Goal: Task Accomplishment & Management: Manage account settings

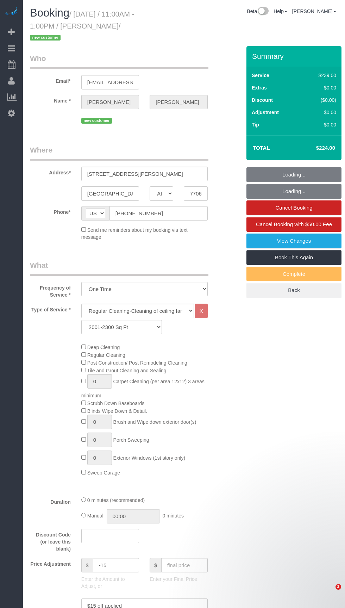
select select "[GEOGRAPHIC_DATA]"
select select "3"
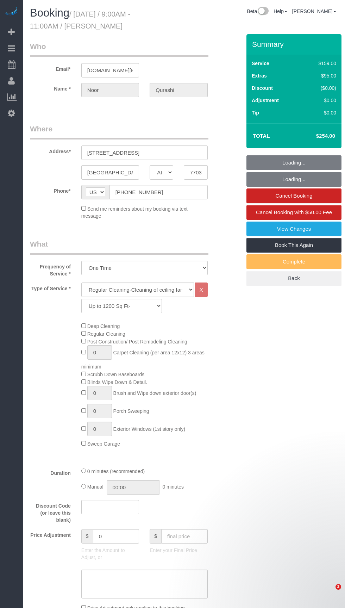
select select "[GEOGRAPHIC_DATA]"
select select "3"
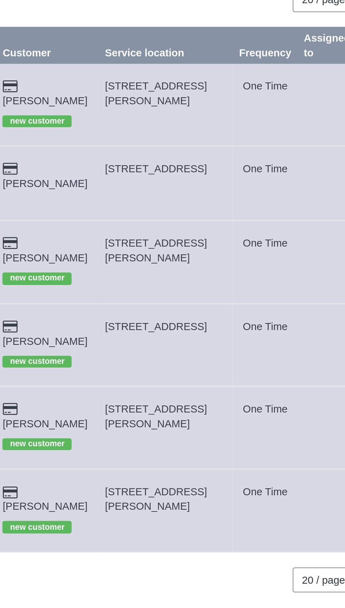
copy span "[STREET_ADDRESS]"
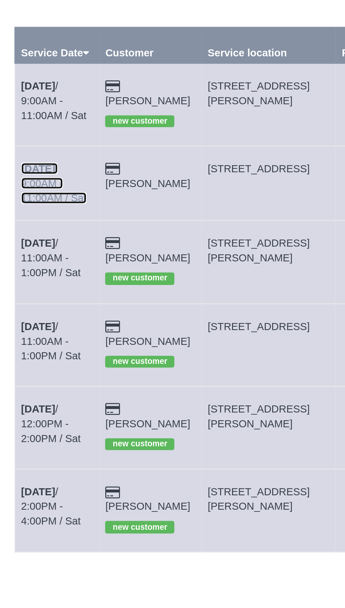
click at [51, 136] on link "[DATE] 9:00AM - 11:00AM / Sat" at bounding box center [48, 139] width 31 height 20
click at [50, 141] on body "Beta Add Booking Bookings Active Bookings Cancelled Bookings Quote Inquiries Do…" at bounding box center [172, 304] width 345 height 608
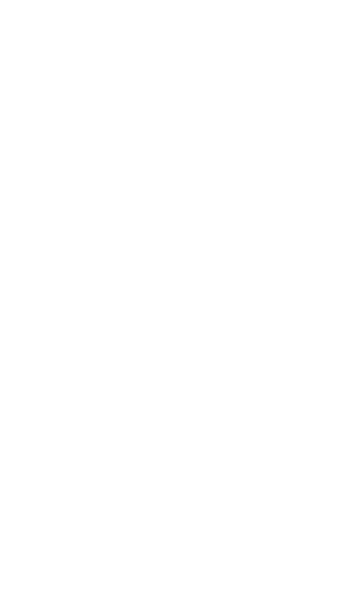
select select "[GEOGRAPHIC_DATA]"
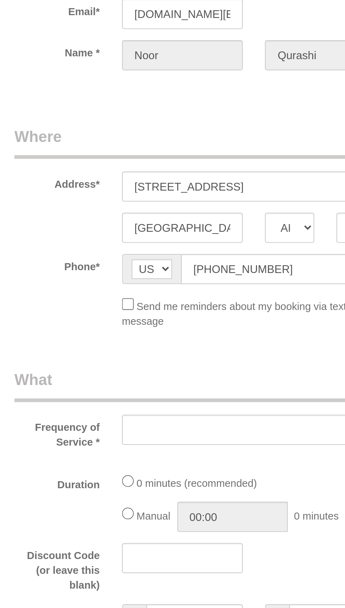
select select "object:1594"
select select "3"
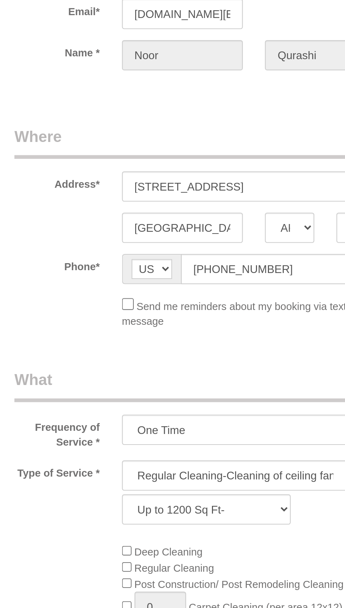
select select "object:1678"
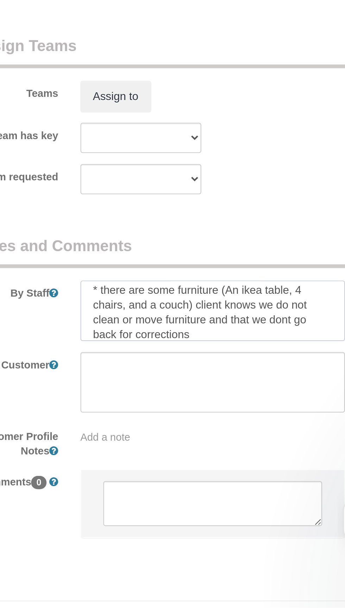
scroll to position [481, 0]
